Goal: Communication & Community: Answer question/provide support

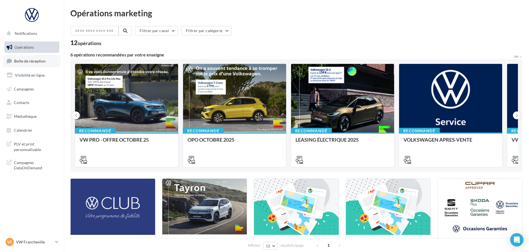
click at [37, 59] on span "Boîte de réception" at bounding box center [30, 61] width 32 height 5
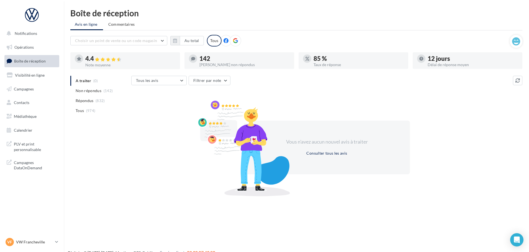
click at [90, 100] on span "Répondus" at bounding box center [85, 101] width 18 height 6
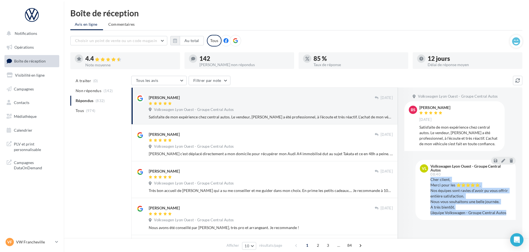
drag, startPoint x: 507, startPoint y: 216, endPoint x: 430, endPoint y: 181, distance: 84.1
click at [430, 181] on div "VL Volkswagen Lyon Ouest - Groupe Central Autos 08:40 Cher client, Merci pour l…" at bounding box center [465, 190] width 100 height 60
copy div "Cher client, Merci pour les ⭐⭐⭐⭐⭐. Nos équipes sont ravies d’avoir pu vous offr…"
